Goal: Obtain resource: Obtain resource

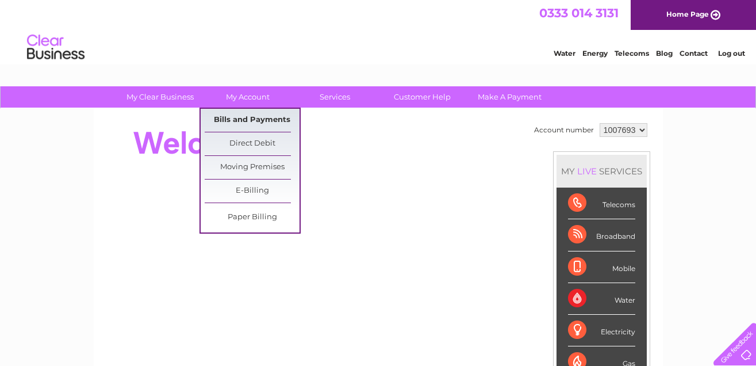
click at [256, 117] on link "Bills and Payments" at bounding box center [252, 120] width 95 height 23
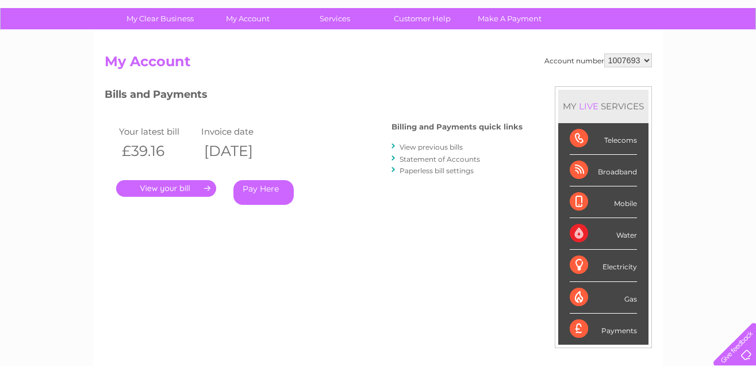
scroll to position [58, 0]
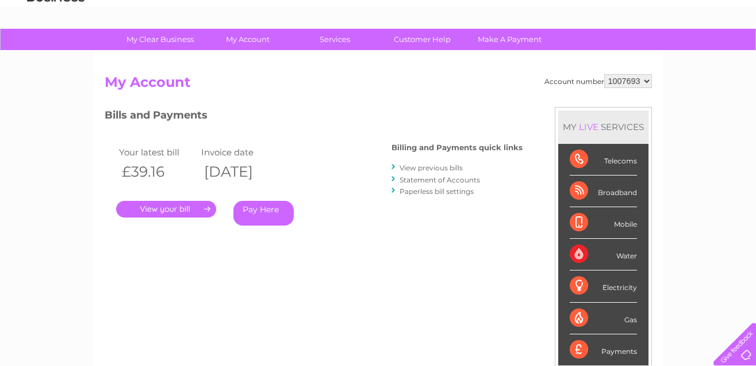
click at [177, 209] on link "." at bounding box center [166, 209] width 100 height 17
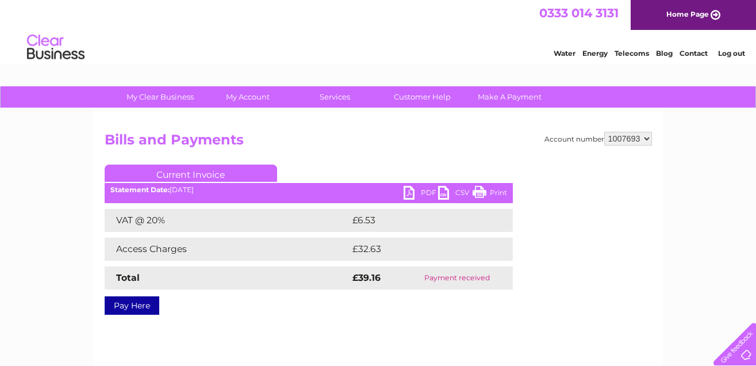
click at [488, 192] on link "Print" at bounding box center [490, 194] width 35 height 17
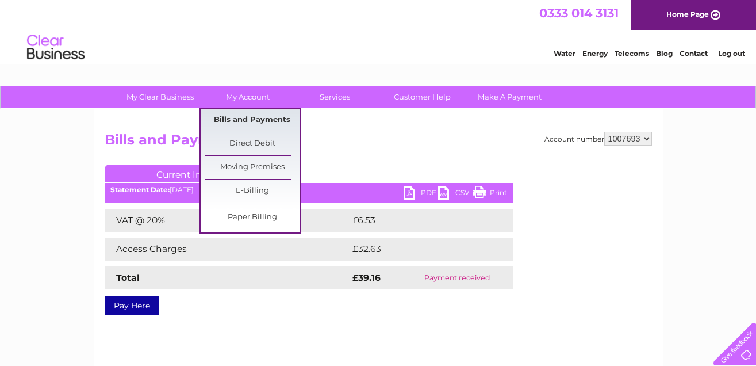
click at [252, 119] on link "Bills and Payments" at bounding box center [252, 120] width 95 height 23
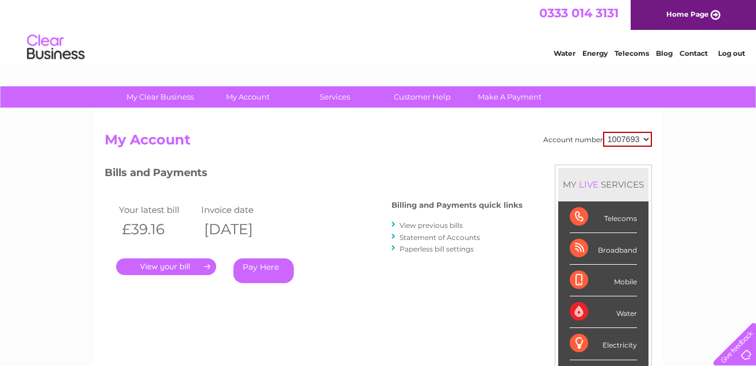
click at [431, 225] on link "View previous bills" at bounding box center [431, 225] width 63 height 9
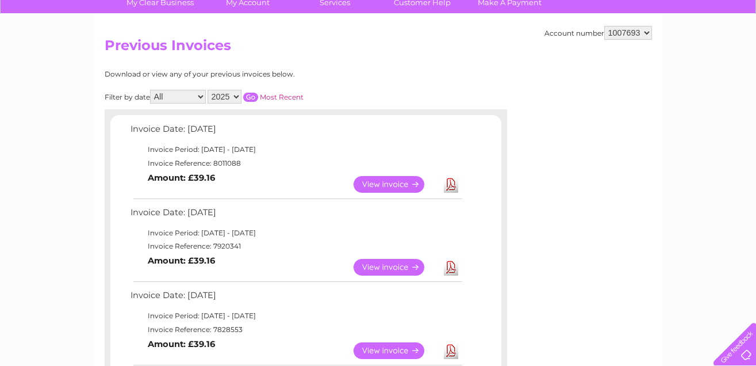
scroll to position [115, 0]
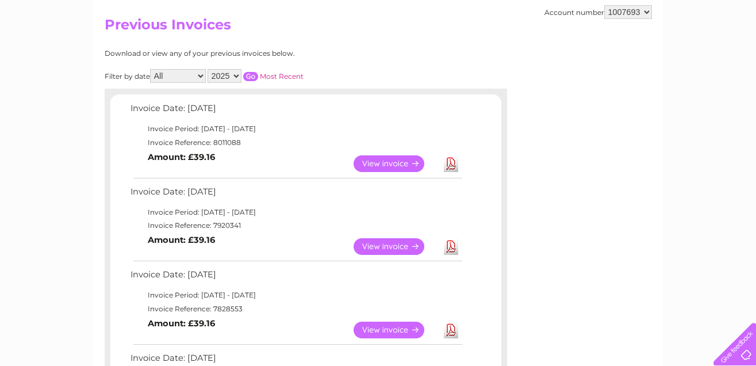
click at [450, 244] on link "Download" at bounding box center [451, 246] width 14 height 17
click at [396, 246] on link "View" at bounding box center [396, 246] width 85 height 17
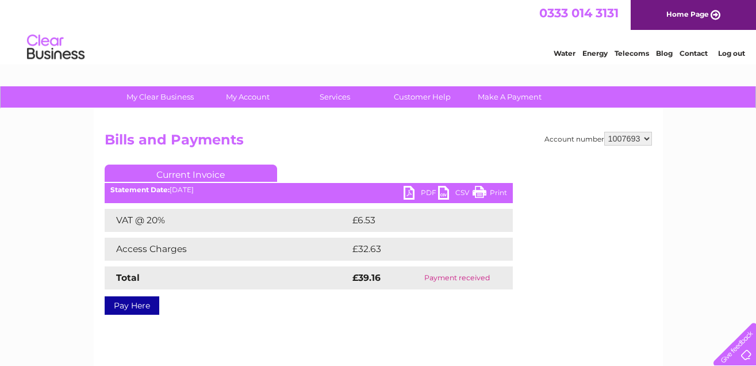
click at [481, 192] on link "Print" at bounding box center [490, 194] width 35 height 17
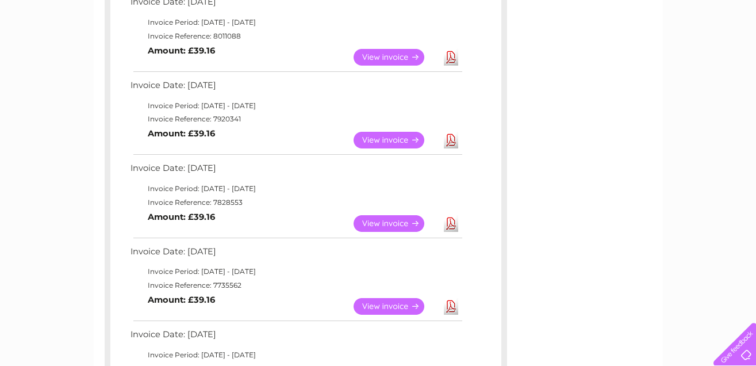
scroll to position [230, 0]
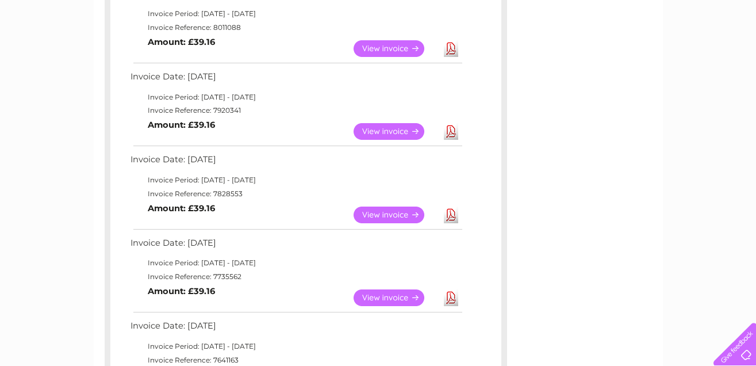
click at [390, 213] on link "View" at bounding box center [396, 214] width 85 height 17
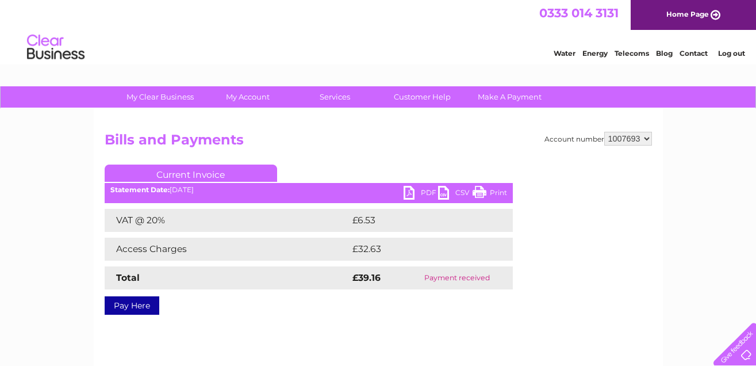
click at [478, 191] on link "Print" at bounding box center [490, 194] width 35 height 17
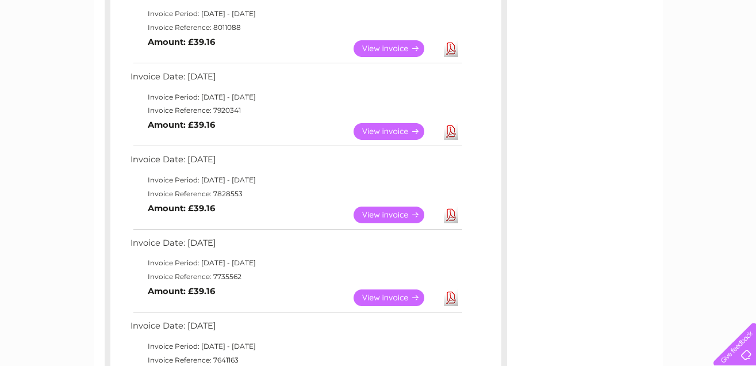
click at [386, 299] on link "View" at bounding box center [396, 297] width 85 height 17
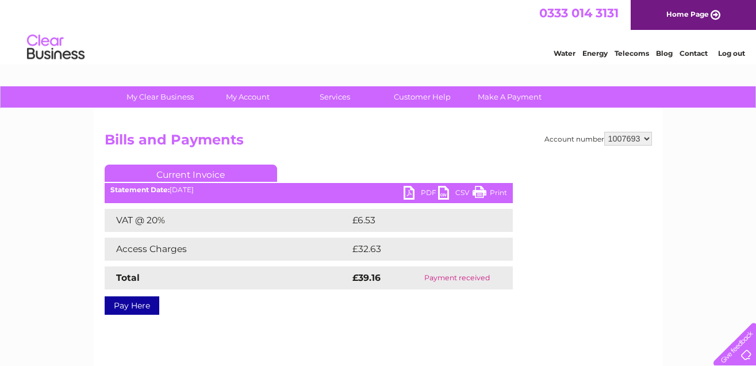
click at [481, 191] on link "Print" at bounding box center [490, 194] width 35 height 17
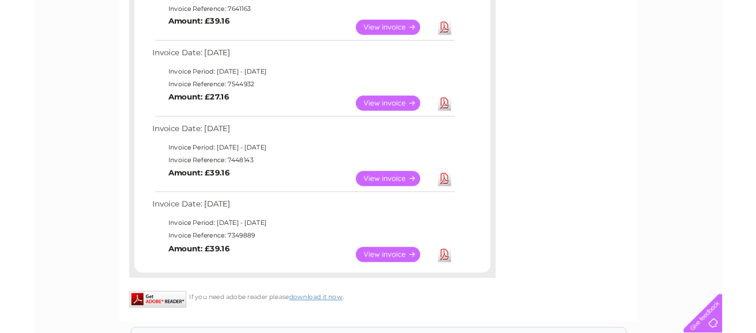
scroll to position [460, 0]
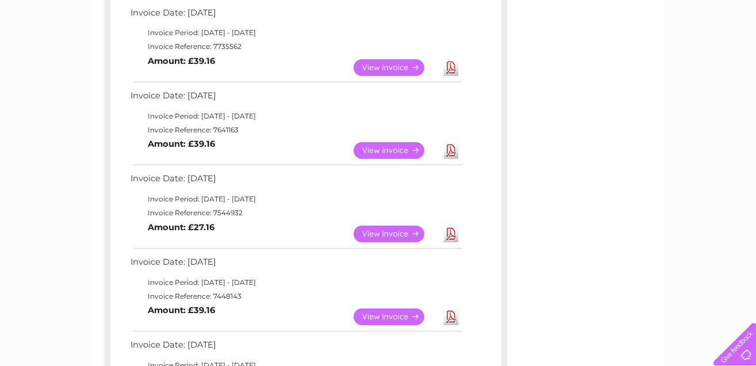
click at [451, 152] on link "Download" at bounding box center [451, 150] width 14 height 17
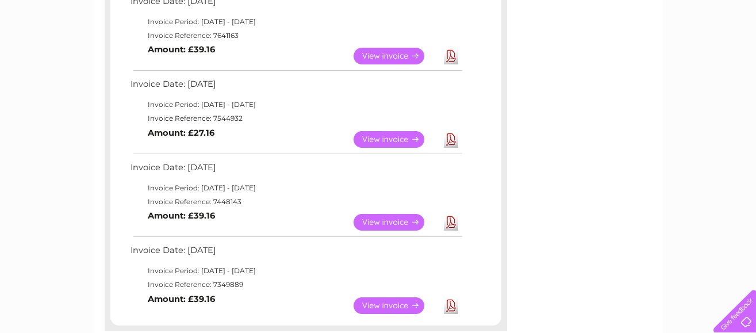
scroll to position [575, 0]
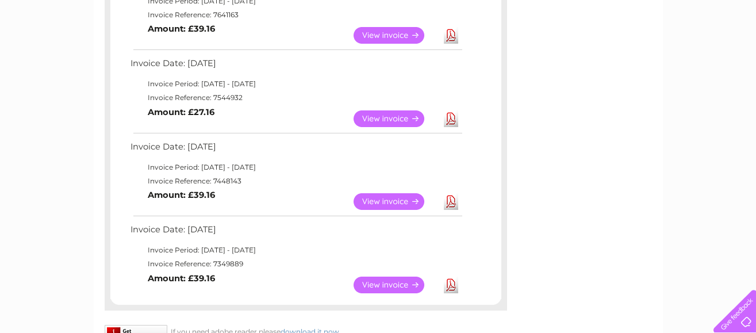
click at [401, 202] on link "View" at bounding box center [396, 201] width 85 height 17
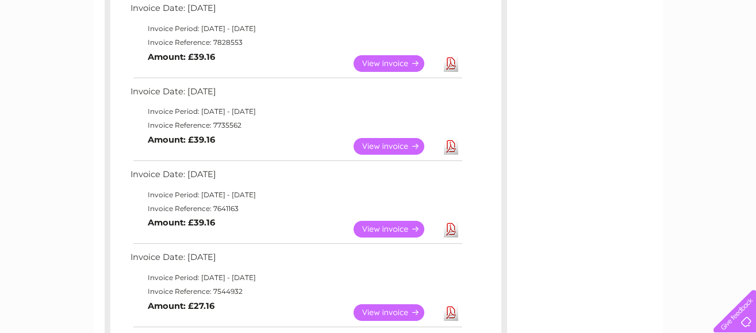
scroll to position [400, 0]
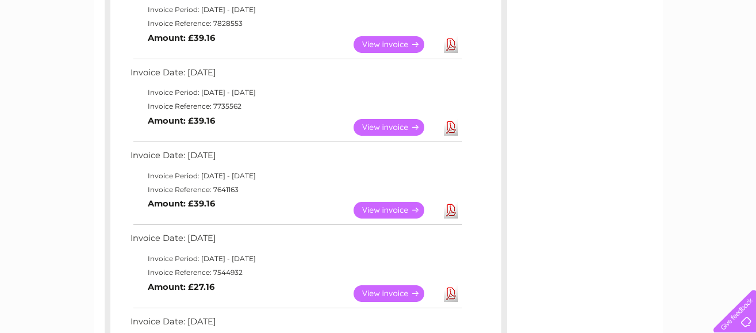
click at [390, 128] on link "View" at bounding box center [396, 127] width 85 height 17
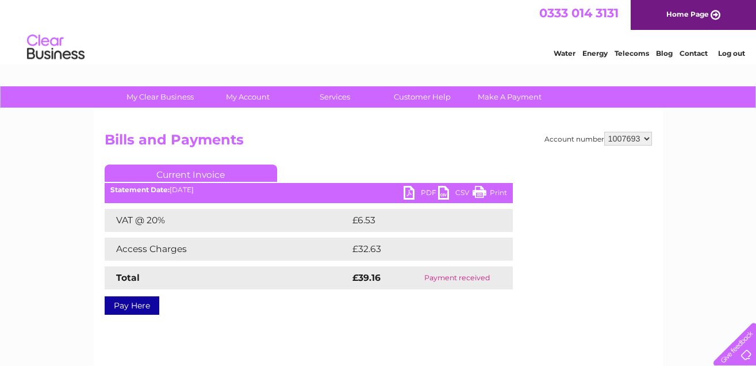
click at [476, 189] on link "Print" at bounding box center [490, 194] width 35 height 17
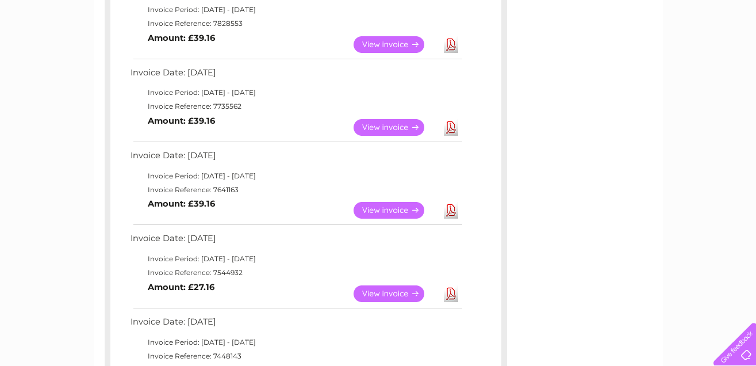
click at [374, 212] on link "View" at bounding box center [396, 210] width 85 height 17
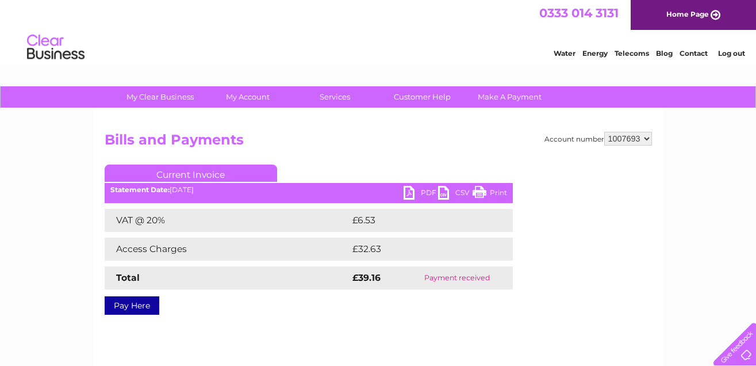
click at [481, 193] on link "Print" at bounding box center [490, 194] width 35 height 17
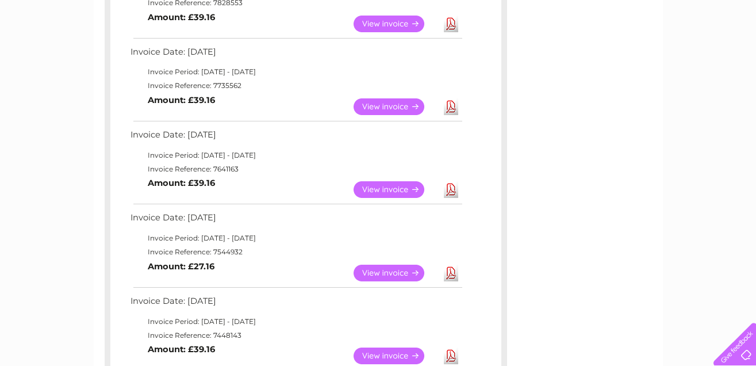
scroll to position [400, 0]
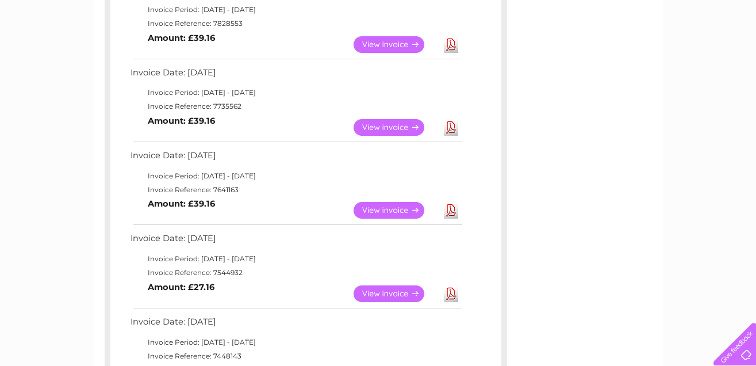
click at [397, 293] on link "View" at bounding box center [396, 293] width 85 height 17
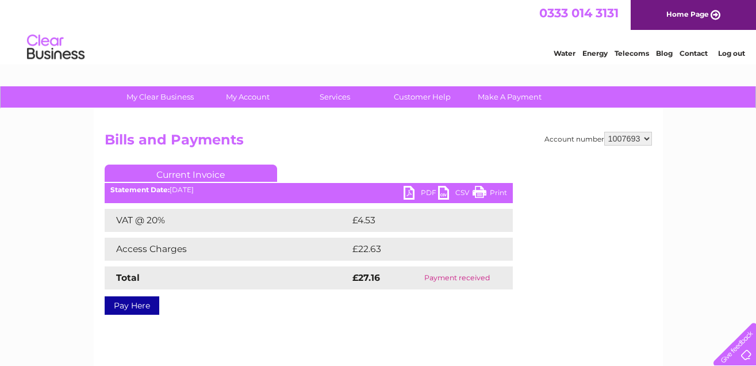
click at [480, 192] on link "Print" at bounding box center [490, 194] width 35 height 17
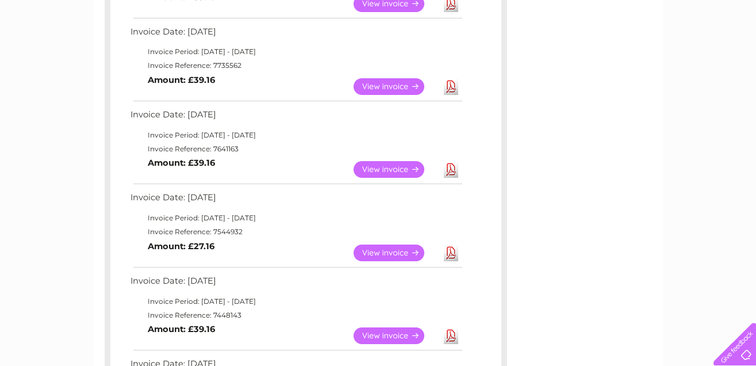
scroll to position [515, 0]
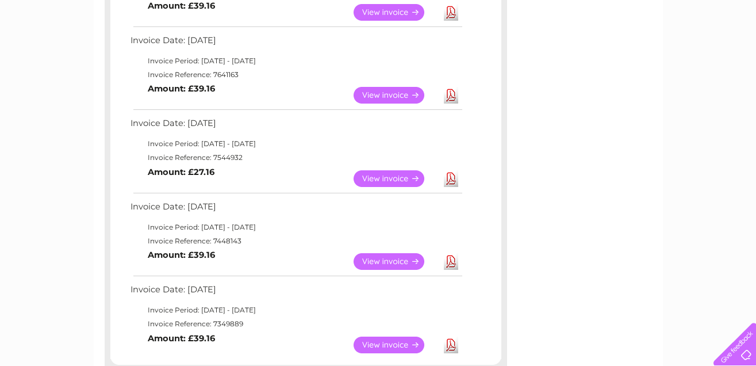
click at [389, 261] on link "View" at bounding box center [396, 261] width 85 height 17
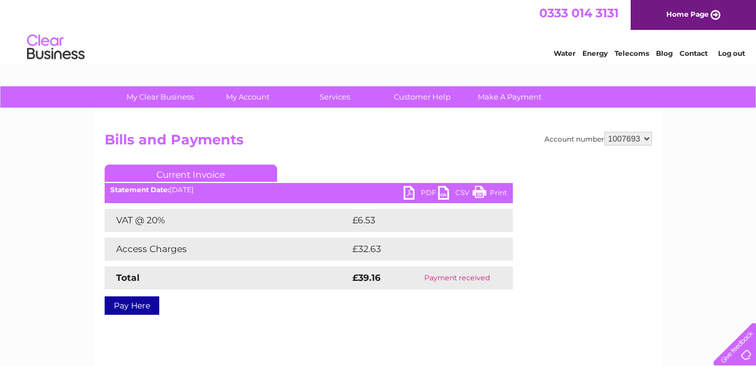
drag, startPoint x: 478, startPoint y: 192, endPoint x: 600, endPoint y: 336, distance: 188.9
click at [477, 193] on link "Print" at bounding box center [490, 194] width 35 height 17
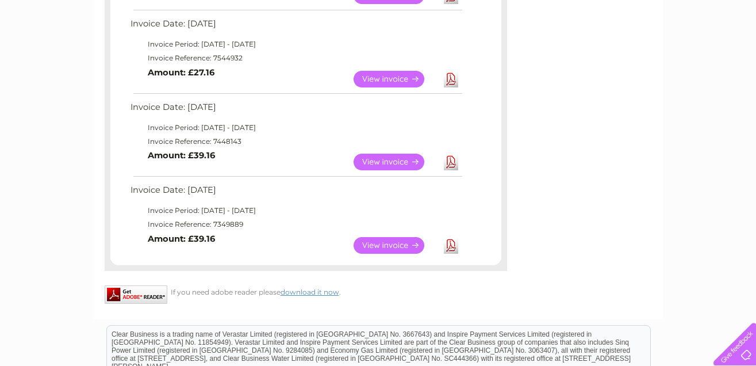
scroll to position [630, 0]
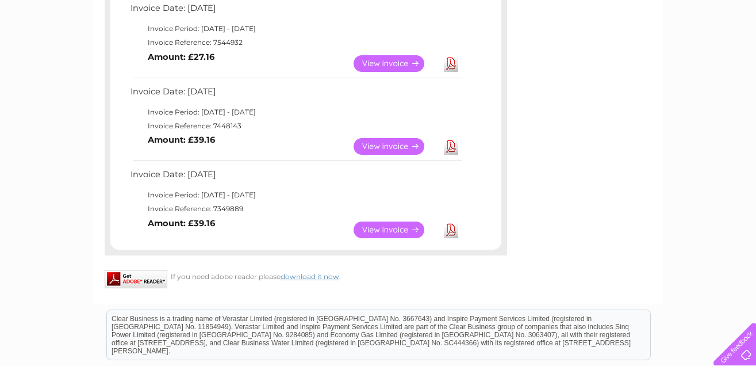
click at [376, 228] on link "View" at bounding box center [396, 229] width 85 height 17
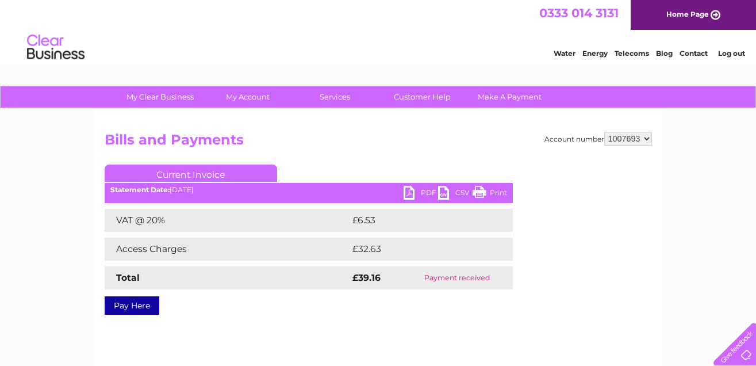
click at [481, 190] on link "Print" at bounding box center [490, 194] width 35 height 17
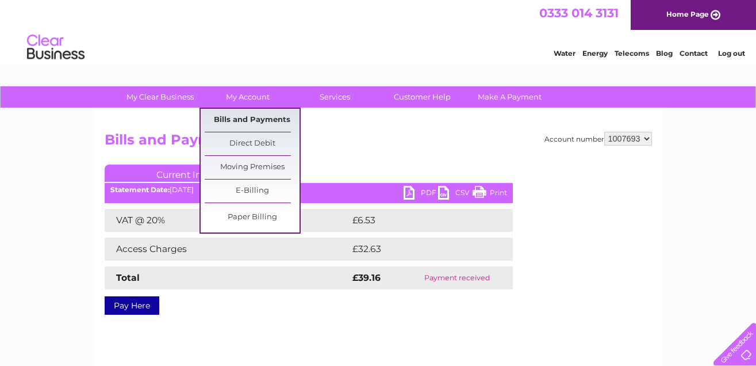
click at [248, 120] on link "Bills and Payments" at bounding box center [252, 120] width 95 height 23
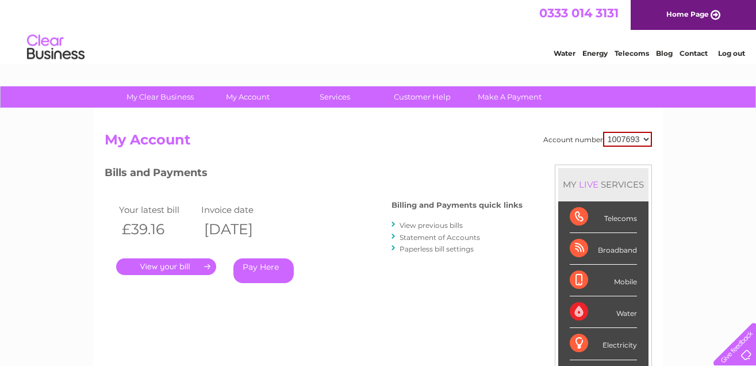
click at [438, 225] on link "View previous bills" at bounding box center [431, 225] width 63 height 9
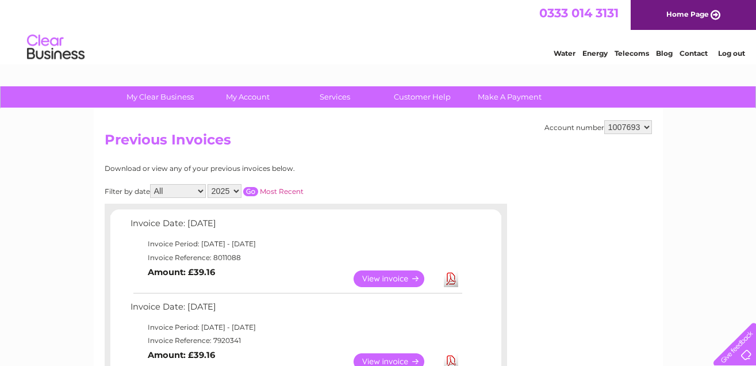
click at [200, 192] on select "All January February March April May June July August September October Novembe…" at bounding box center [178, 191] width 56 height 14
select select "12"
click at [151, 184] on select "All January February March April May June July August September October Novembe…" at bounding box center [178, 191] width 56 height 14
click at [239, 192] on select "2025 2024 2023 2022" at bounding box center [225, 191] width 34 height 14
select select "2024"
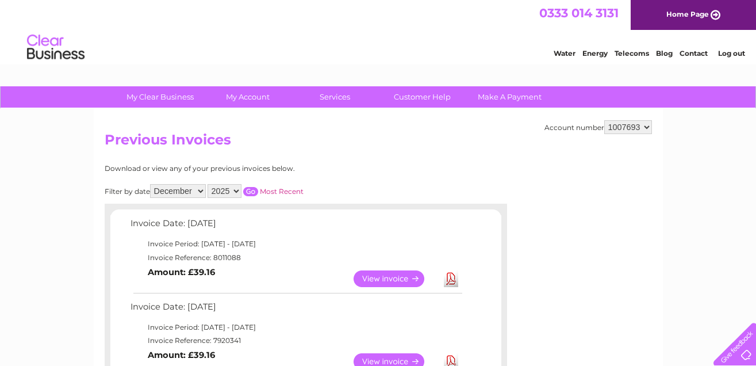
click at [209, 184] on select "2025 2024 2023 2022" at bounding box center [225, 191] width 34 height 14
click at [252, 187] on input "button" at bounding box center [250, 191] width 15 height 9
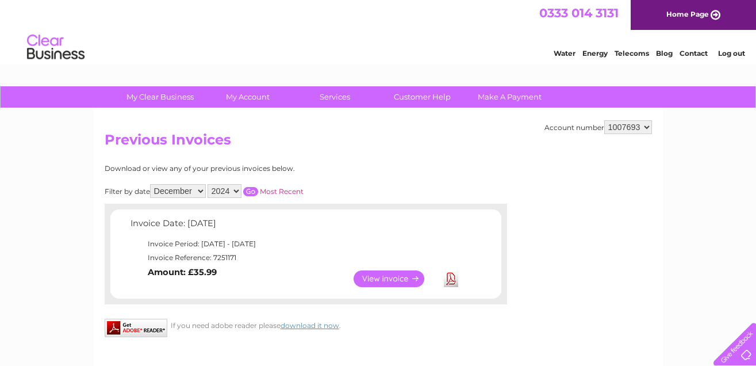
click at [390, 277] on link "View" at bounding box center [396, 278] width 85 height 17
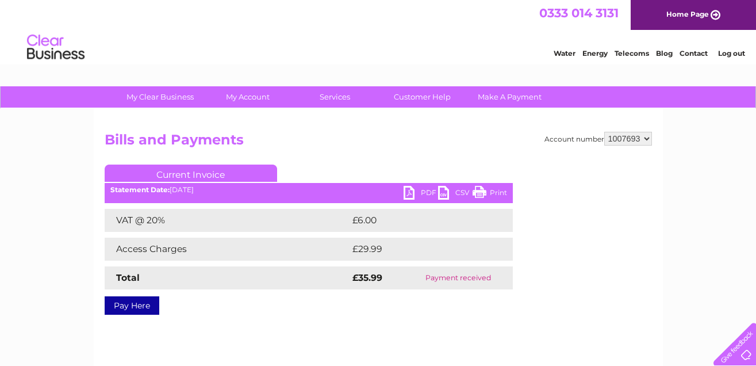
click at [475, 189] on link "Print" at bounding box center [490, 194] width 35 height 17
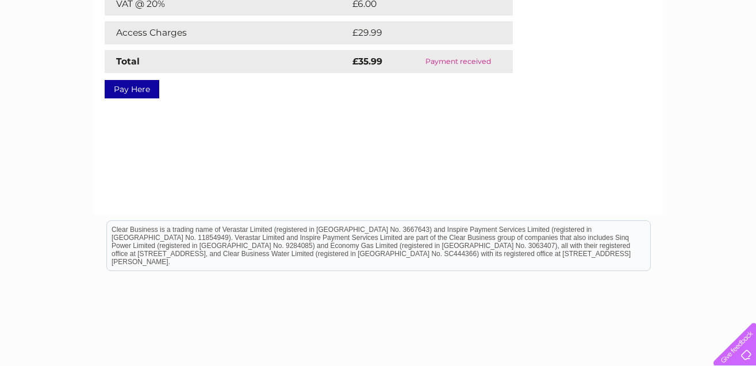
scroll to position [270, 0]
